Goal: Navigation & Orientation: Find specific page/section

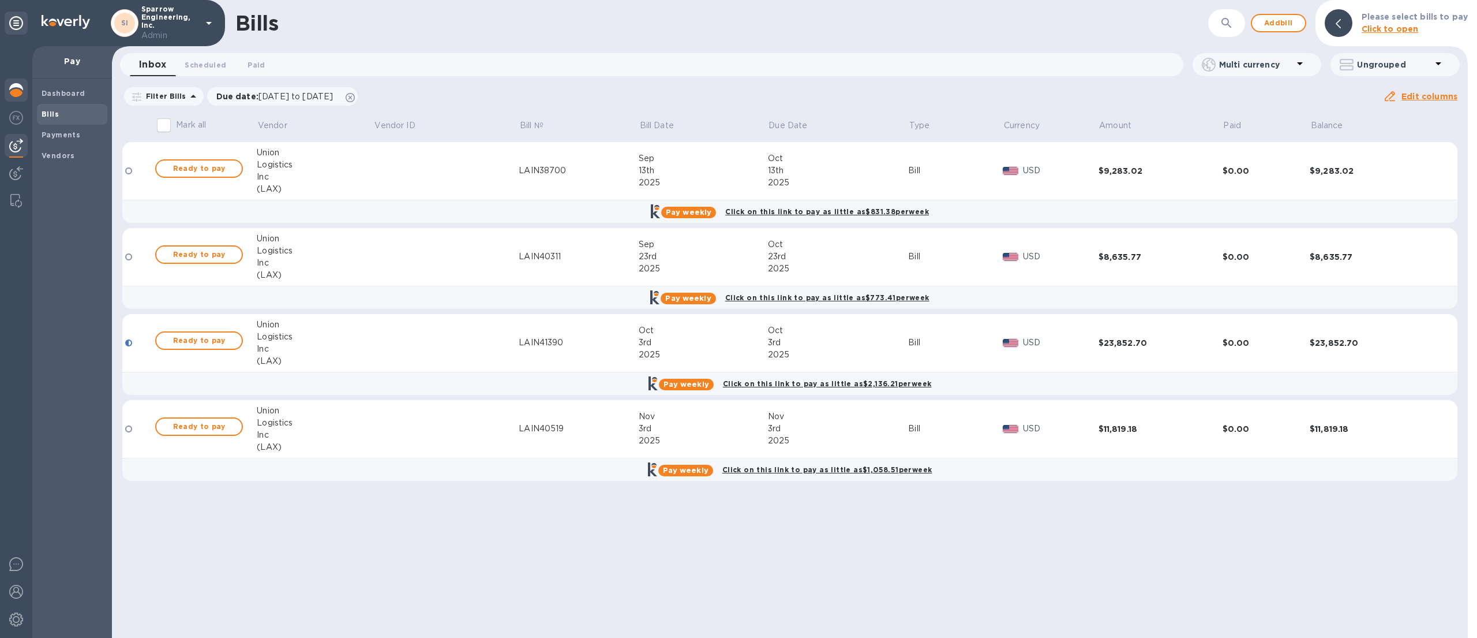
click at [16, 91] on img at bounding box center [16, 90] width 14 height 14
